Goal: Check status: Check status

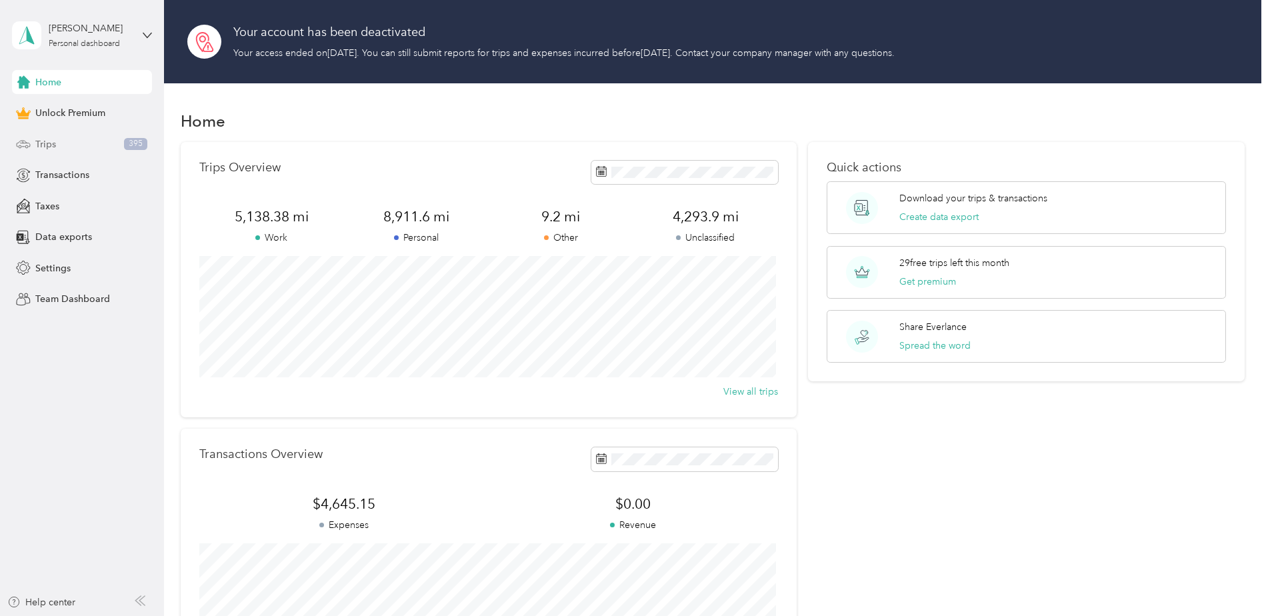
click at [43, 141] on span "Trips" at bounding box center [45, 144] width 21 height 14
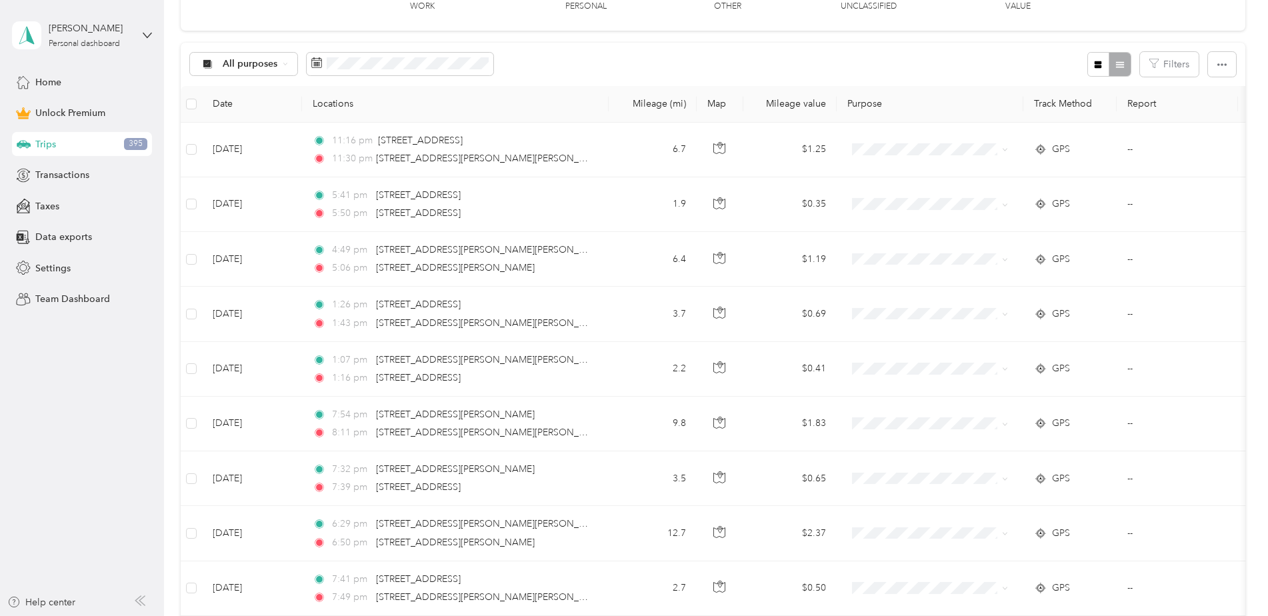
scroll to position [333, 0]
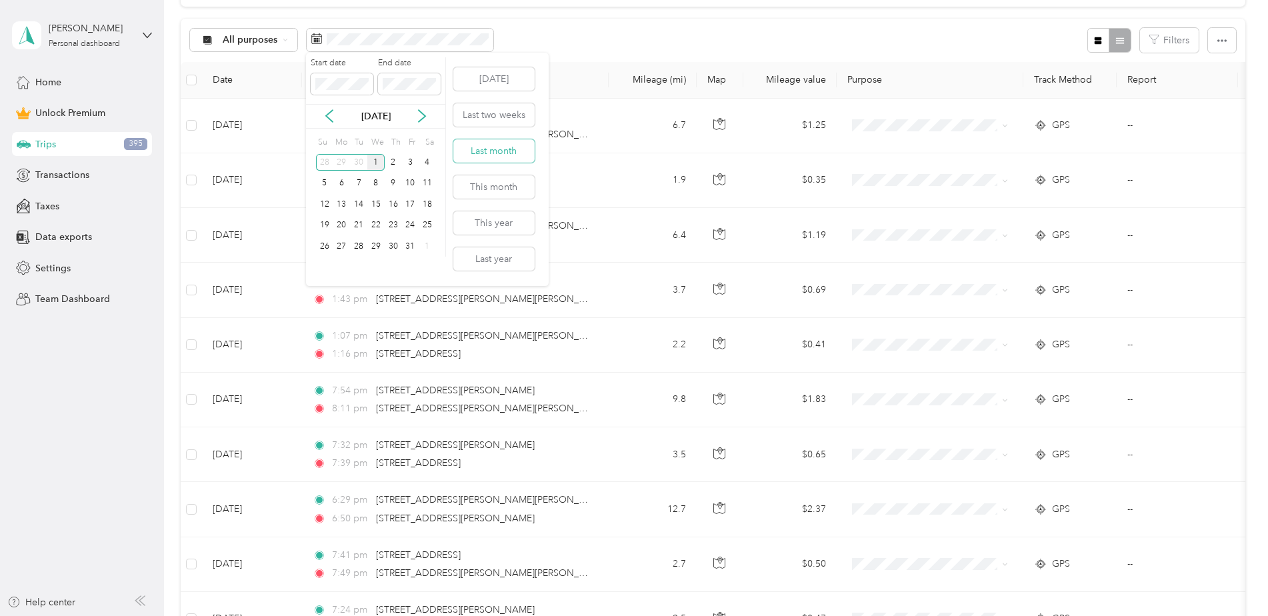
click at [495, 149] on button "Last month" at bounding box center [493, 150] width 81 height 23
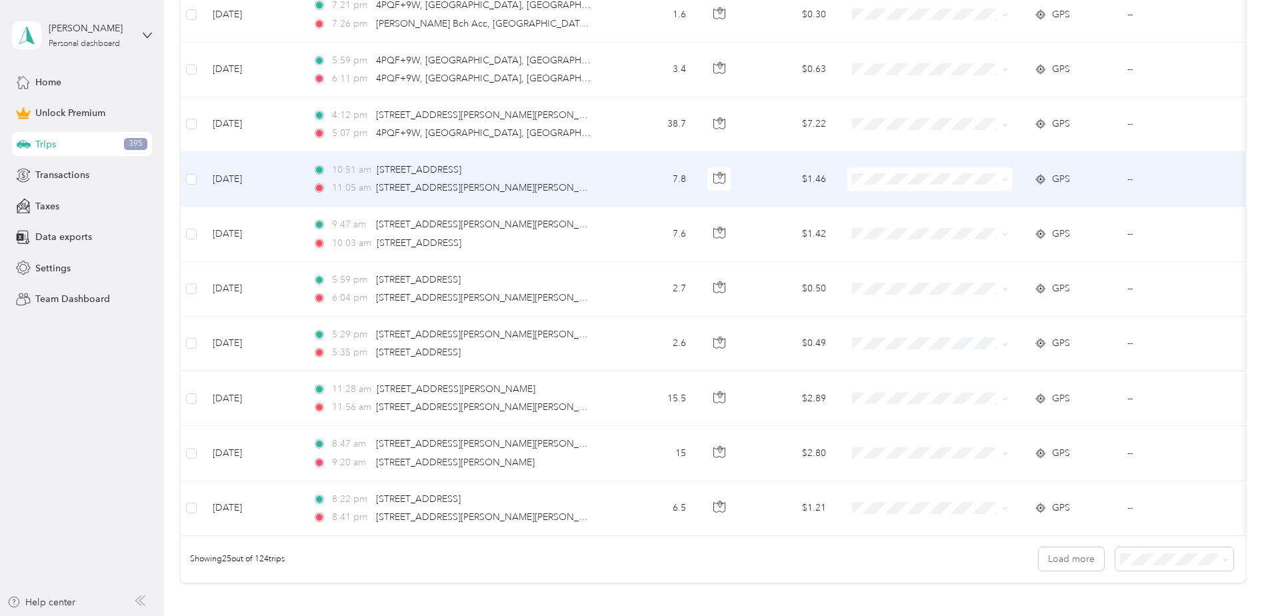
scroll to position [1333, 0]
